Goal: Find contact information: Find contact information

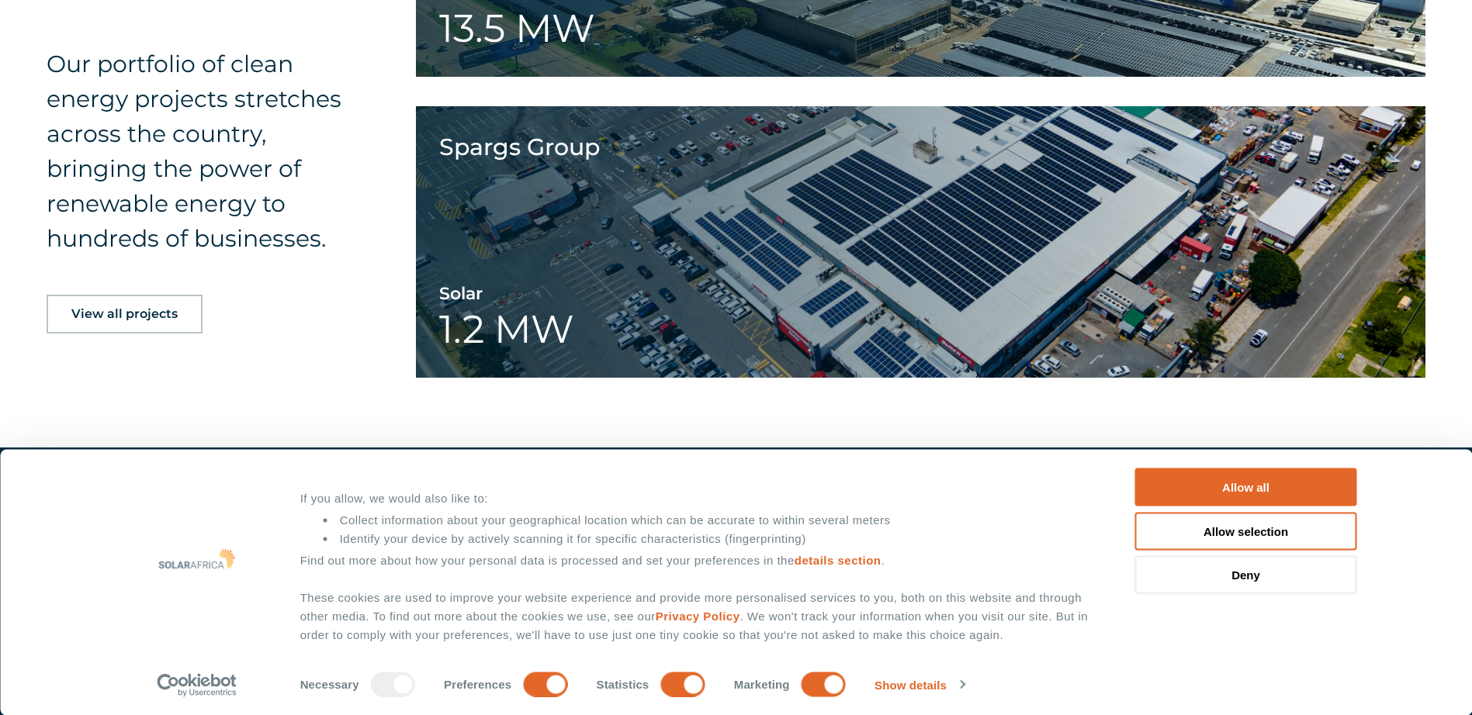
scroll to position [2519, 0]
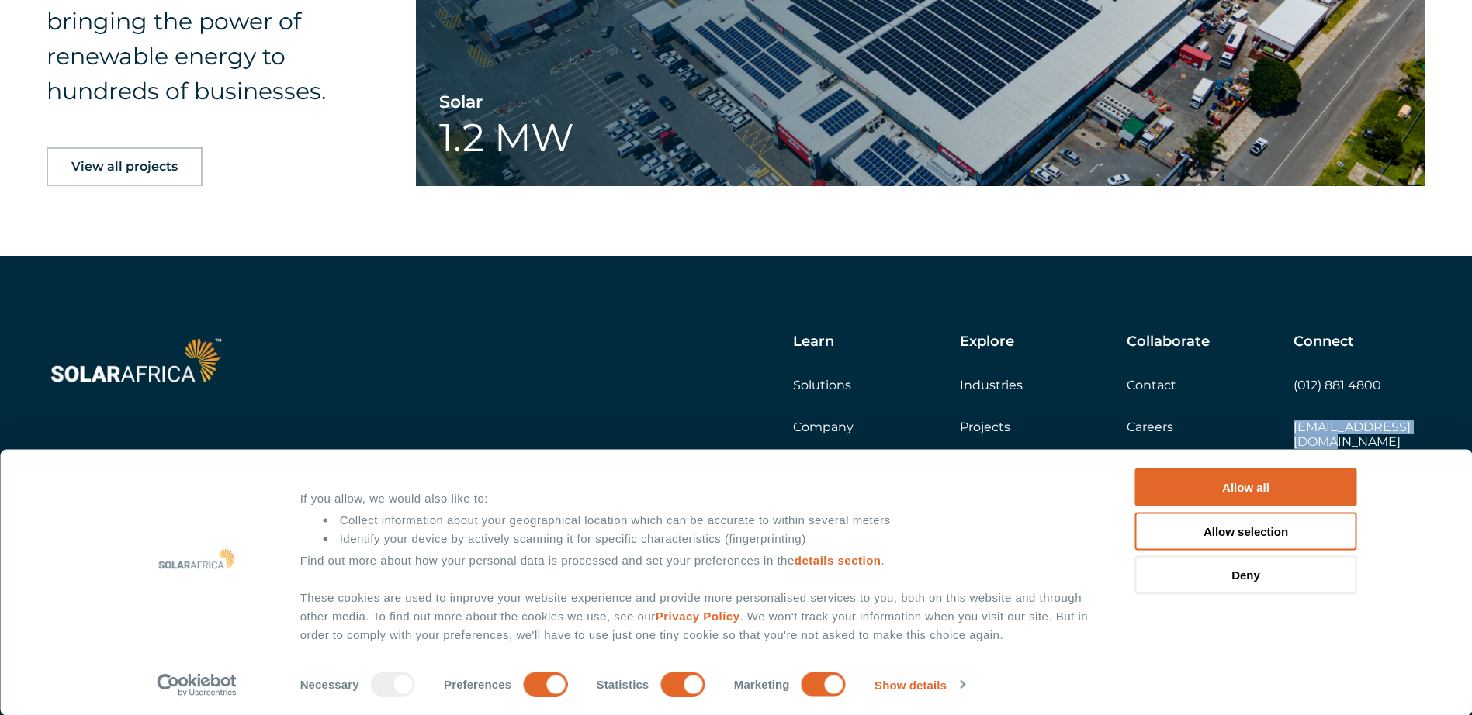
drag, startPoint x: 1426, startPoint y: 427, endPoint x: 1293, endPoint y: 429, distance: 132.7
click at [1293, 429] on div "Learn Solutions Company Insights Explore Industries Projects Collaborate Contac…" at bounding box center [736, 493] width 1472 height 474
copy link "[EMAIL_ADDRESS][DOMAIN_NAME]"
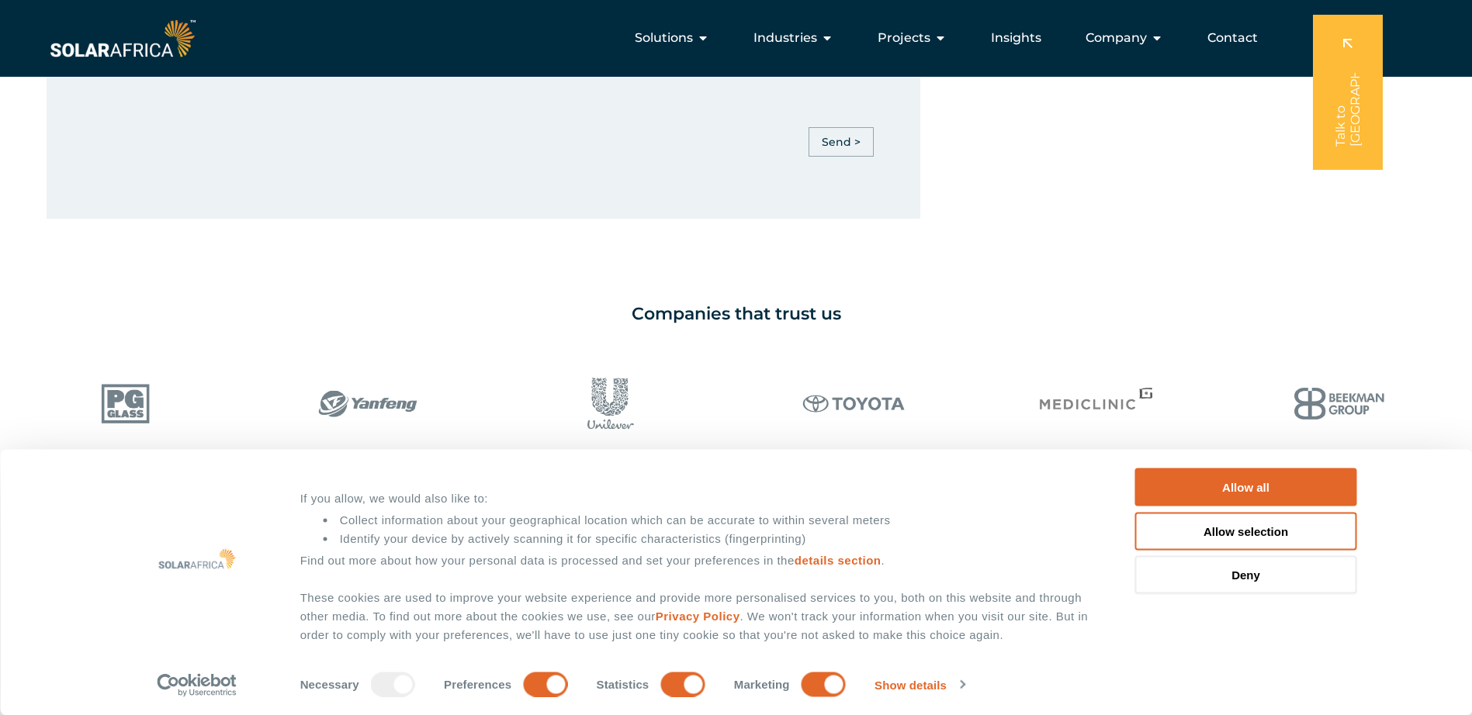
scroll to position [1123, 0]
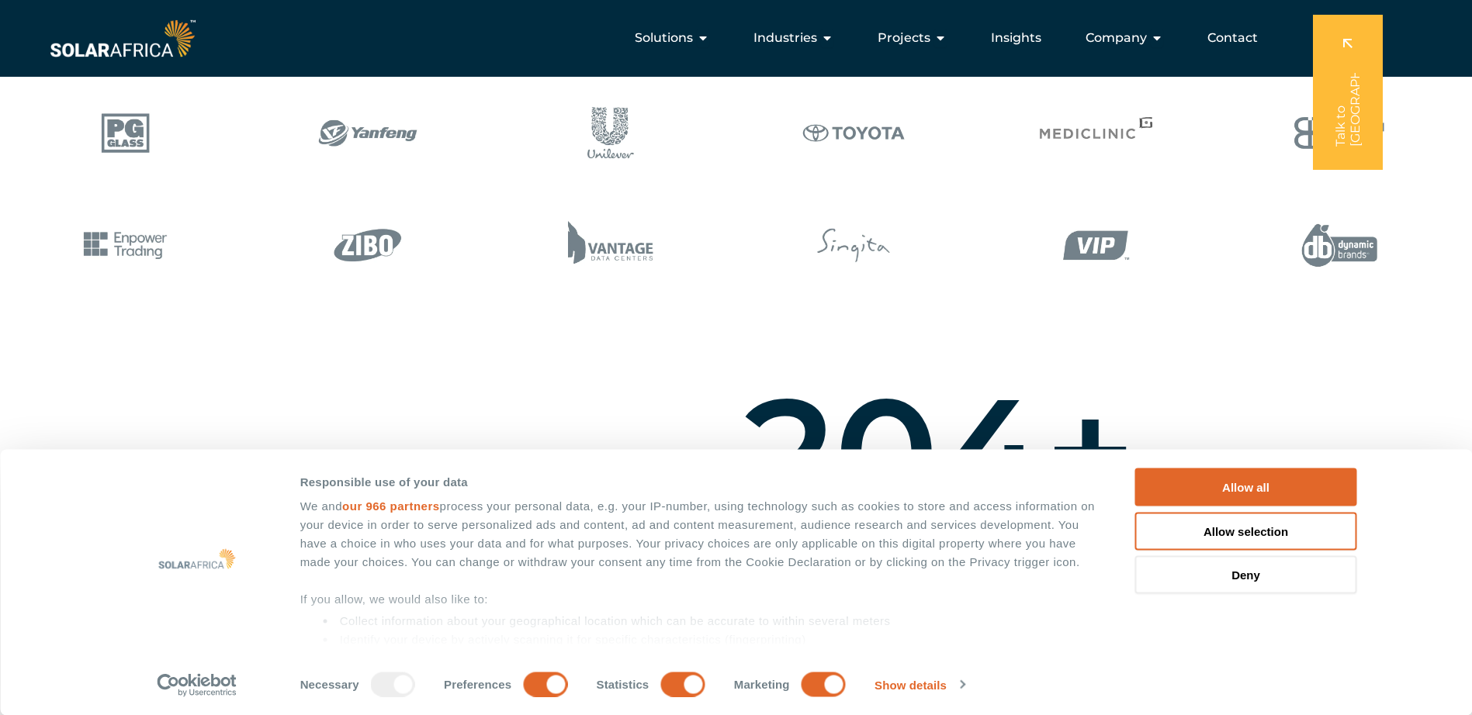
scroll to position [931, 0]
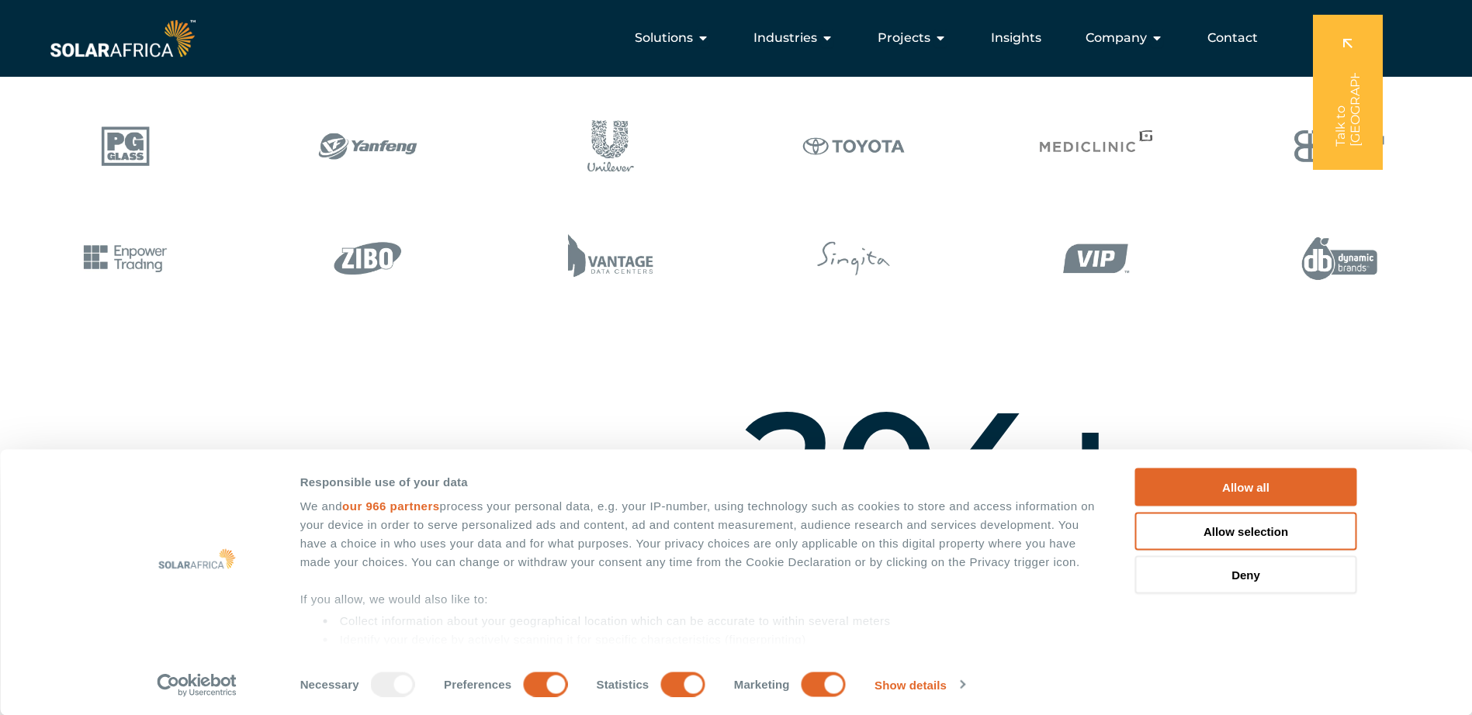
click at [1211, 143] on img at bounding box center [1328, 146] width 235 height 89
click at [1241, 486] on button "Allow all" at bounding box center [1246, 488] width 222 height 38
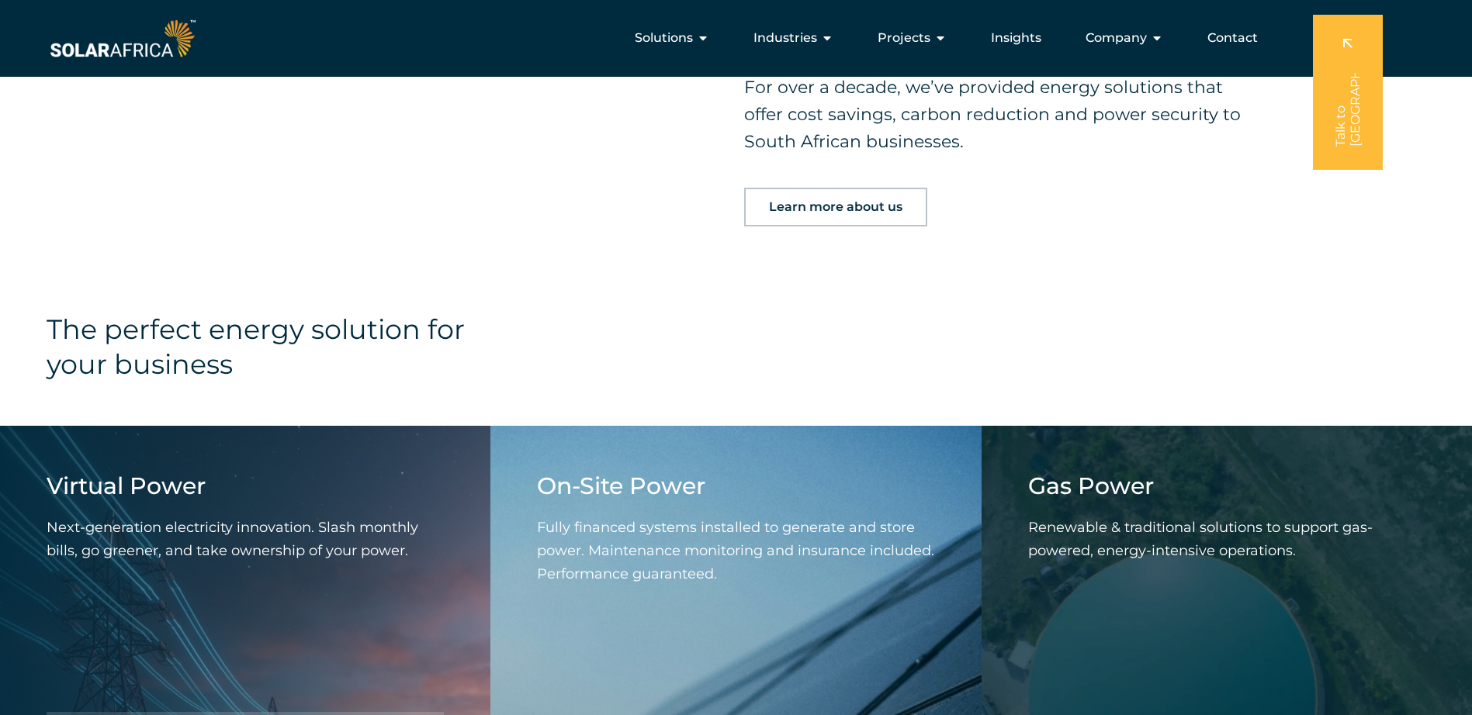
scroll to position [0, 0]
